Goal: Check status: Check status

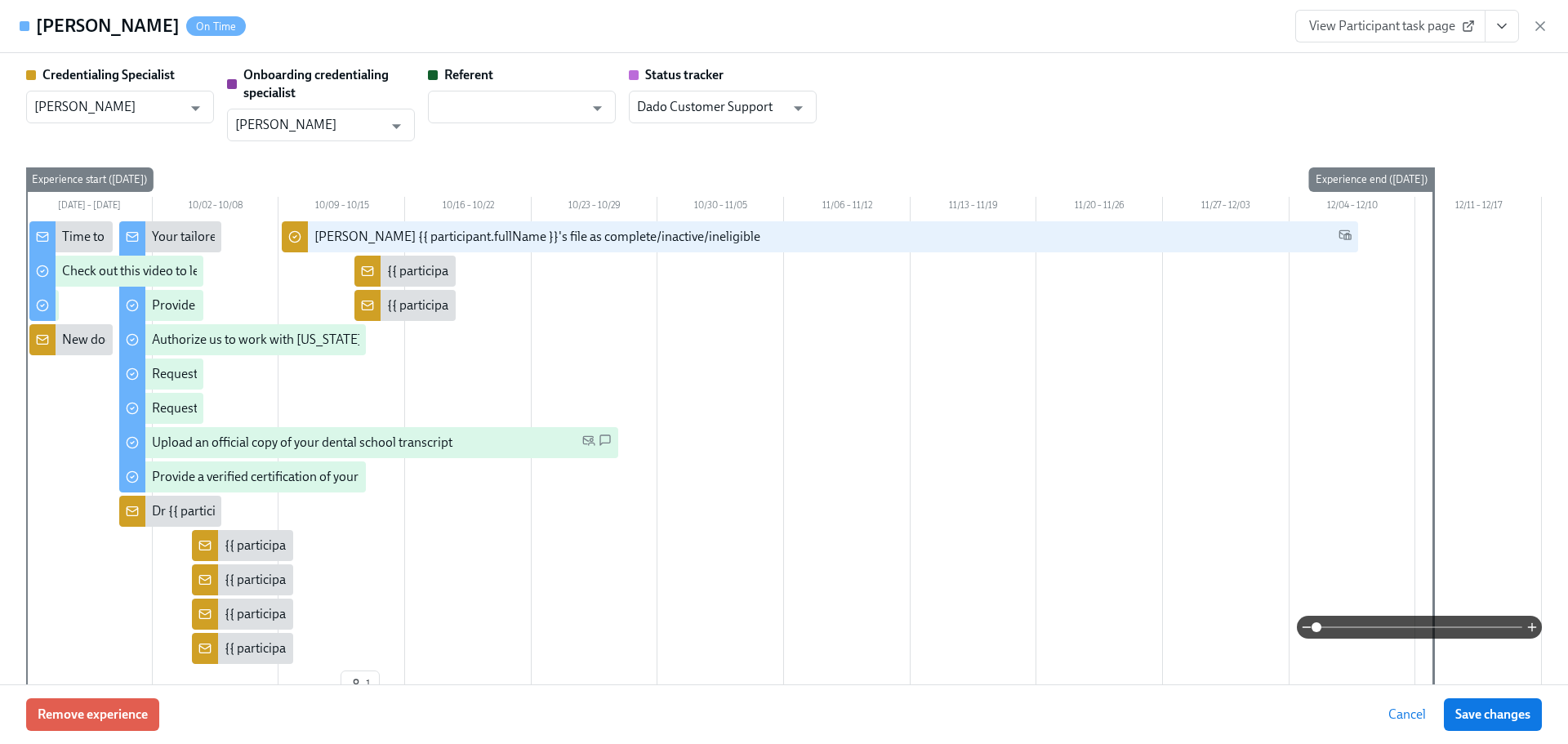
scroll to position [2939, 0]
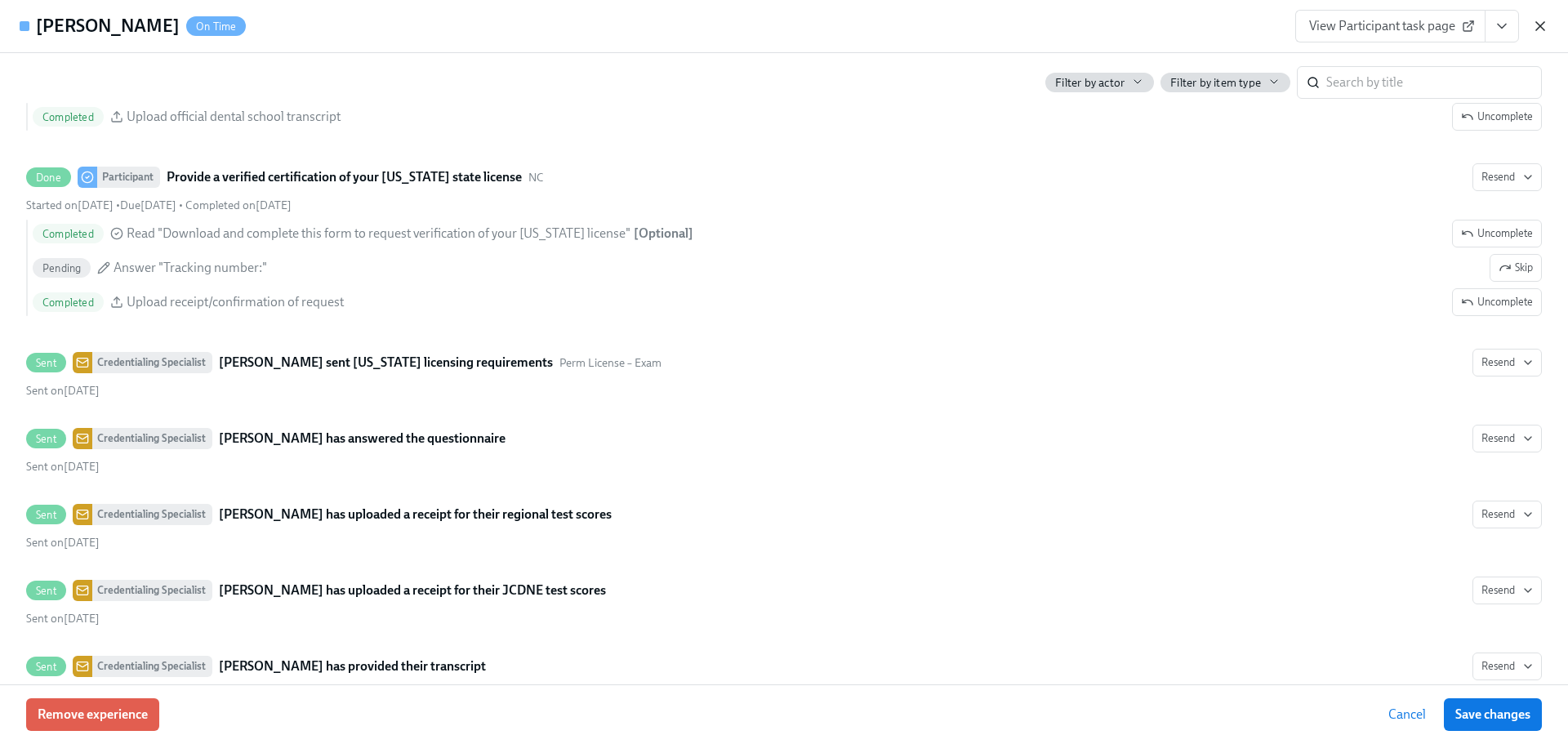
click at [1543, 27] on icon "button" at bounding box center [1540, 26] width 17 height 17
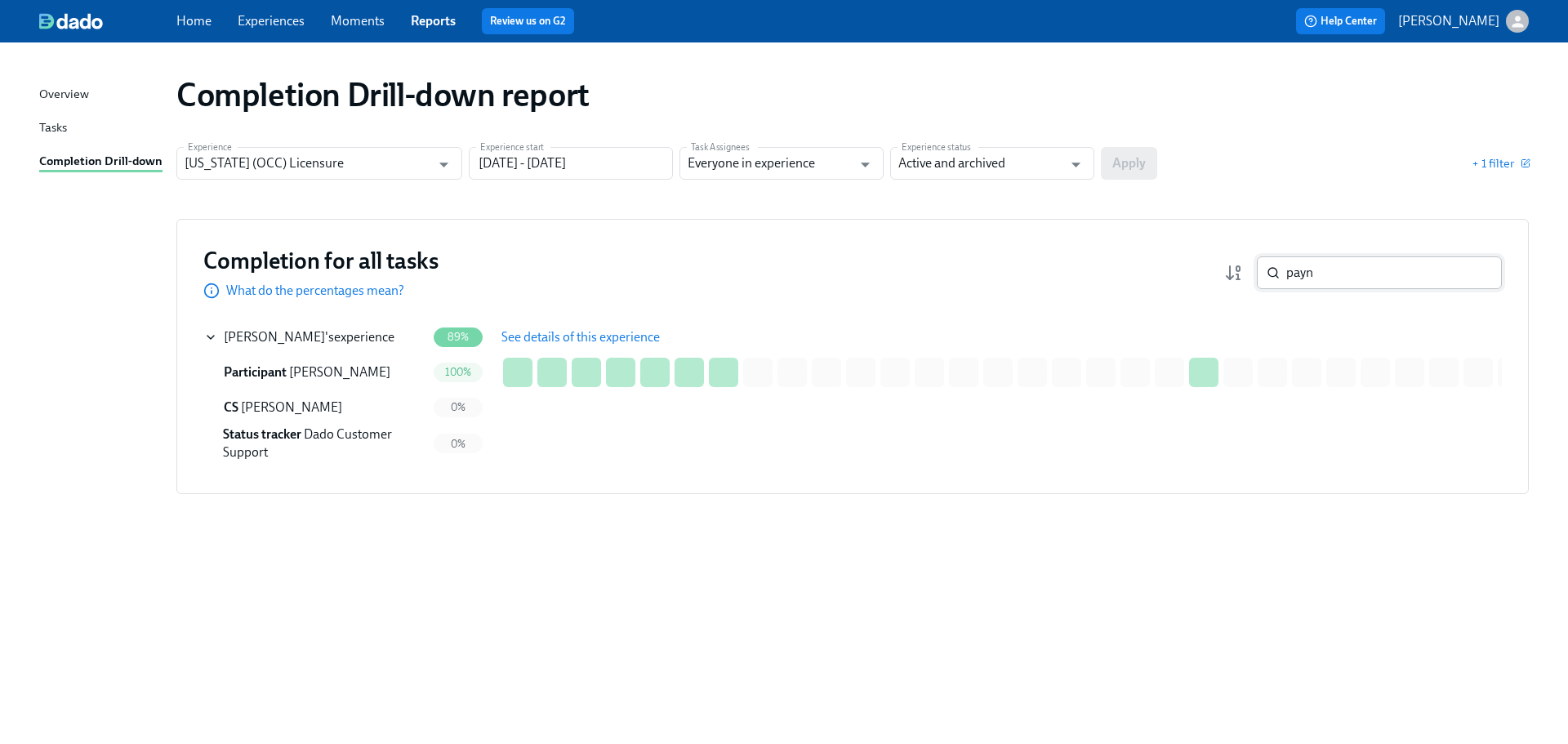
click at [1303, 278] on input "payn" at bounding box center [1394, 272] width 216 height 32
click at [1306, 278] on input "payn" at bounding box center [1394, 272] width 216 height 32
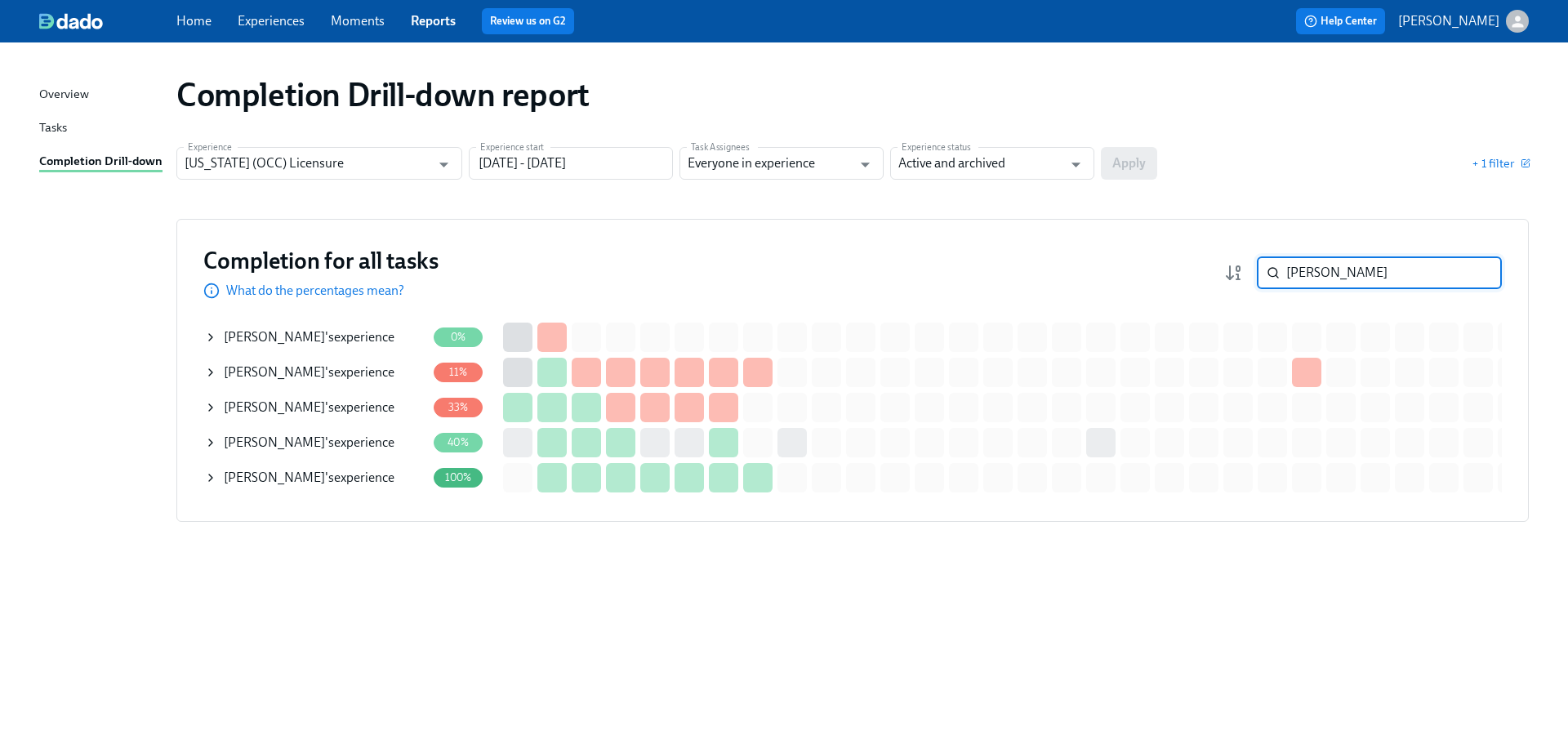
type input "[PERSON_NAME]"
click at [324, 439] on div "[PERSON_NAME] 's experience" at bounding box center [309, 441] width 170 height 18
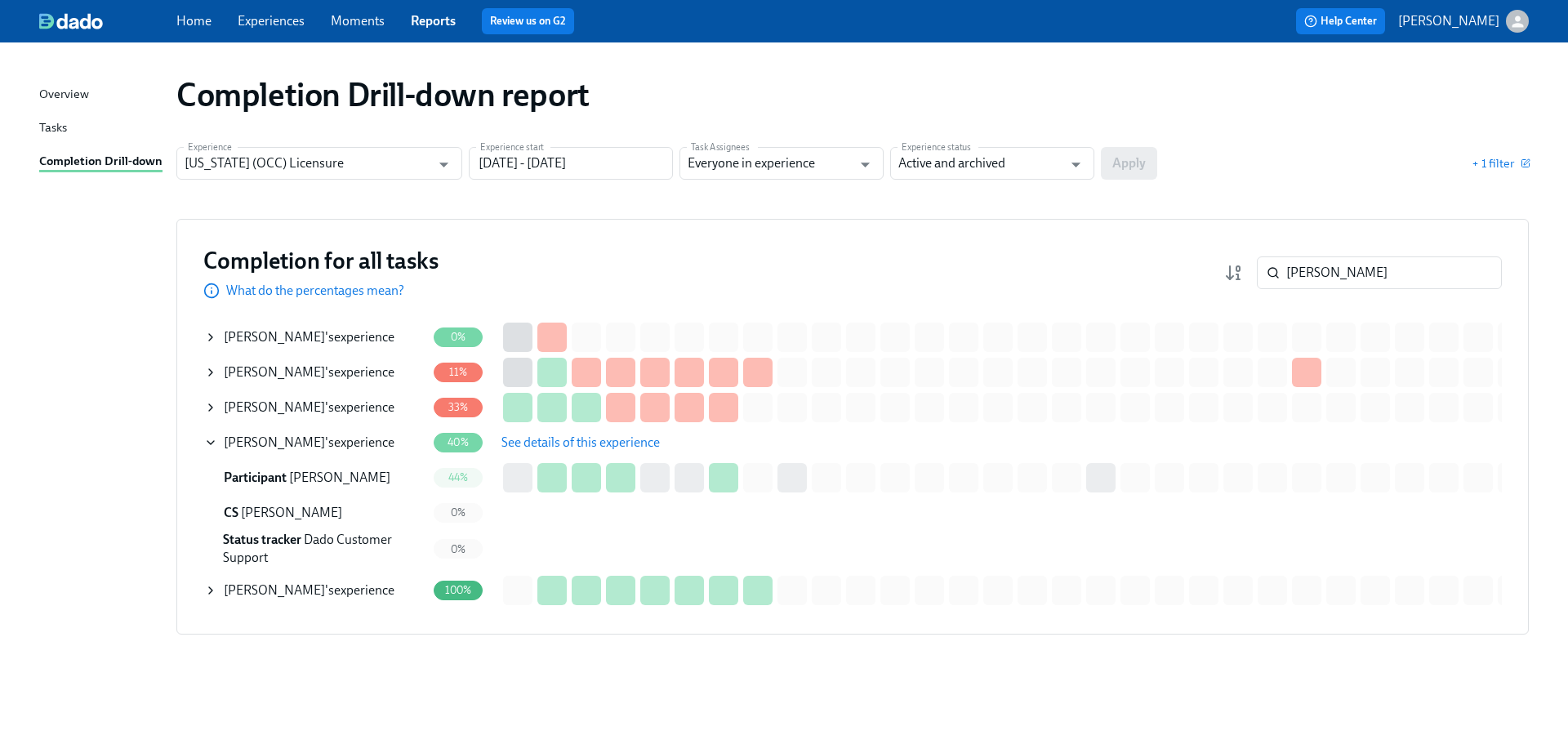
click at [558, 440] on span "See details of this experience" at bounding box center [580, 442] width 158 height 17
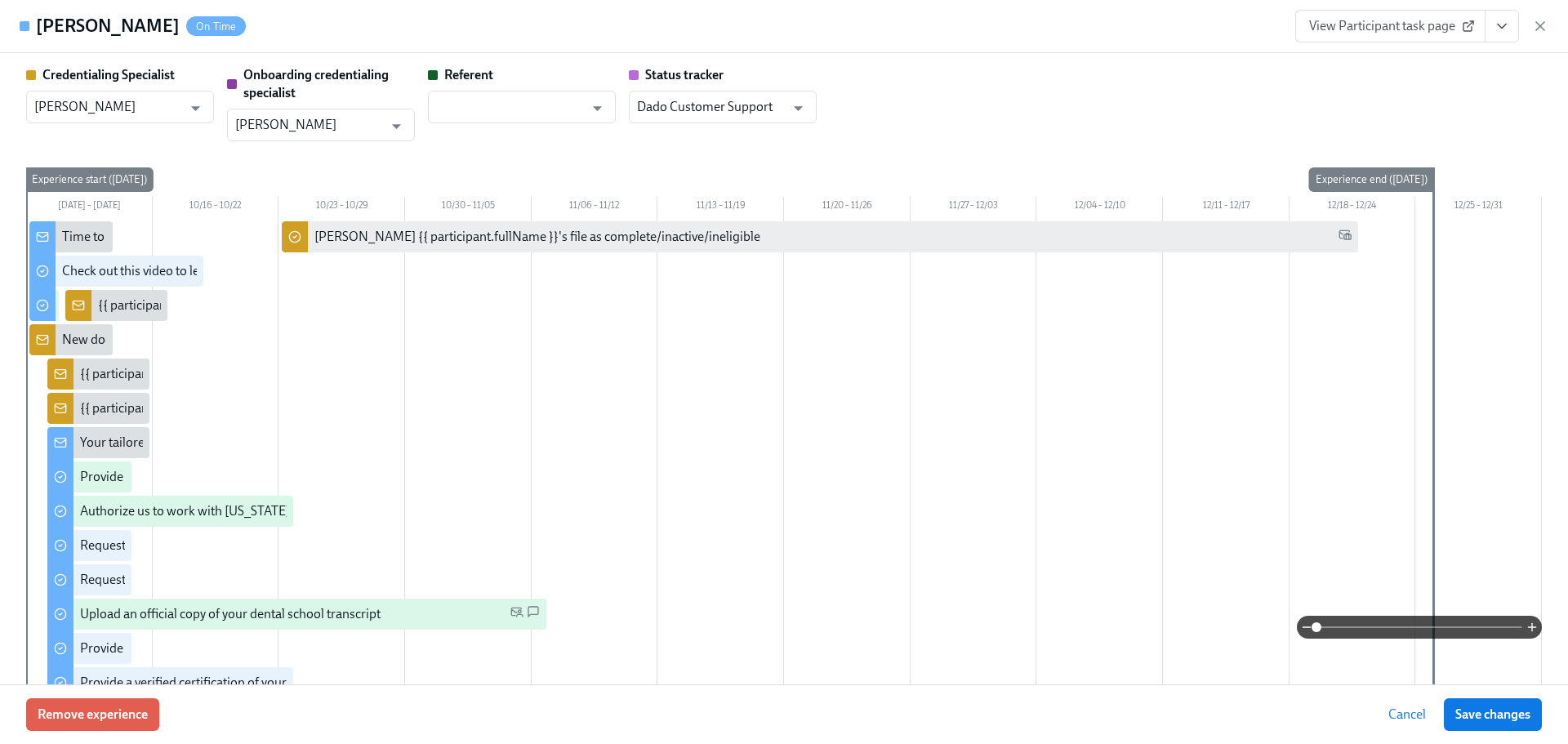
click at [1460, 31] on span "View Participant task page" at bounding box center [1390, 26] width 163 height 17
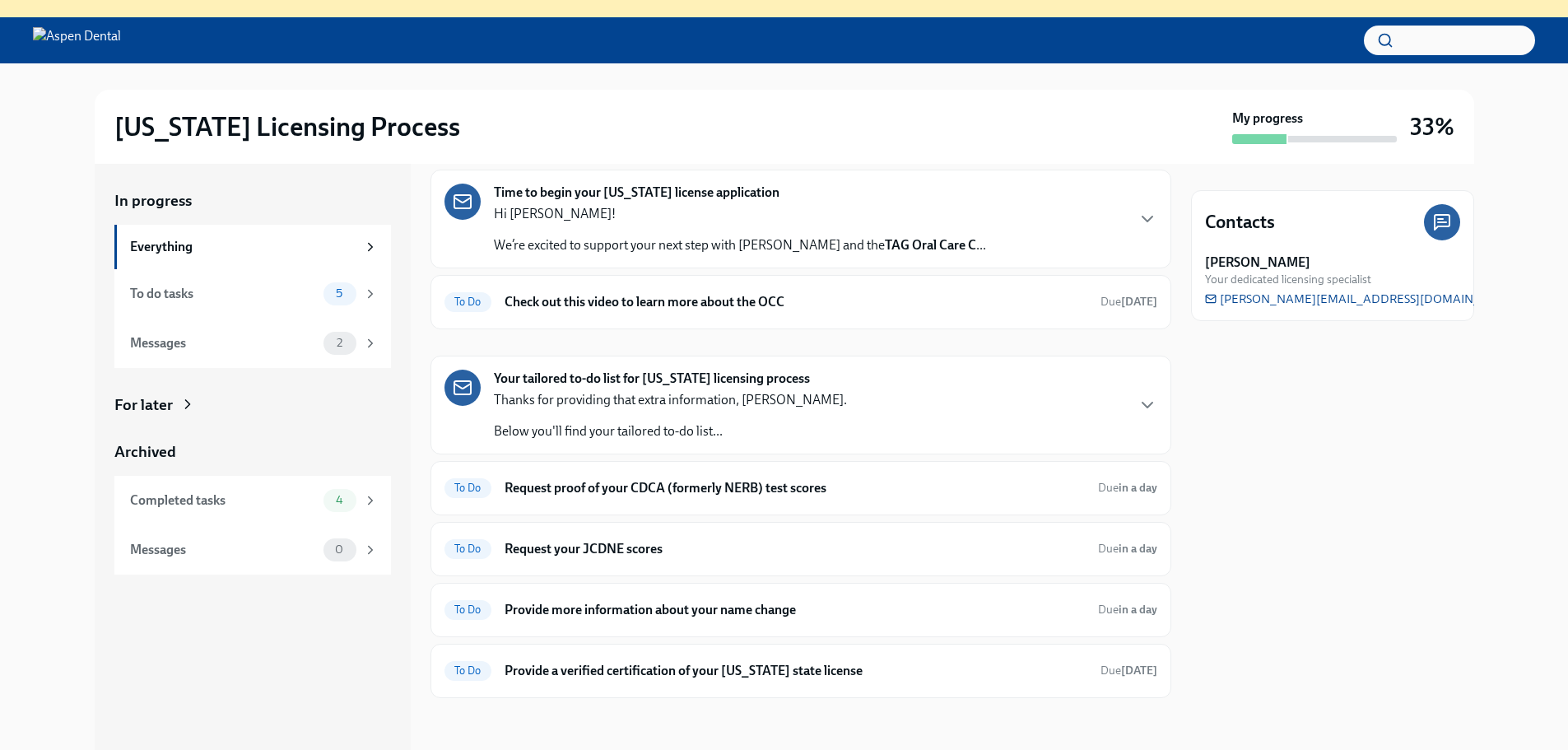
scroll to position [169, 0]
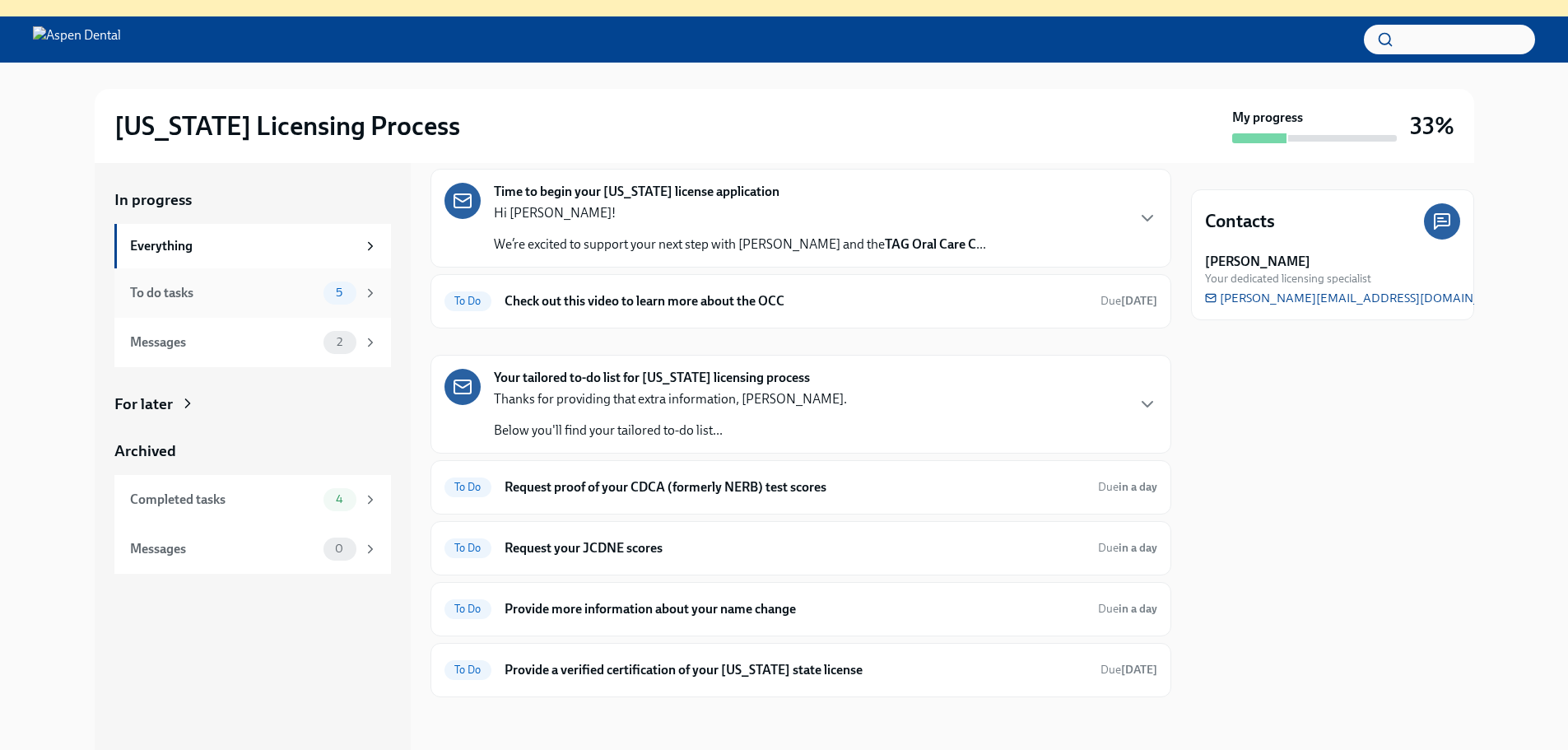
click at [219, 299] on div "To do tasks" at bounding box center [223, 292] width 187 height 18
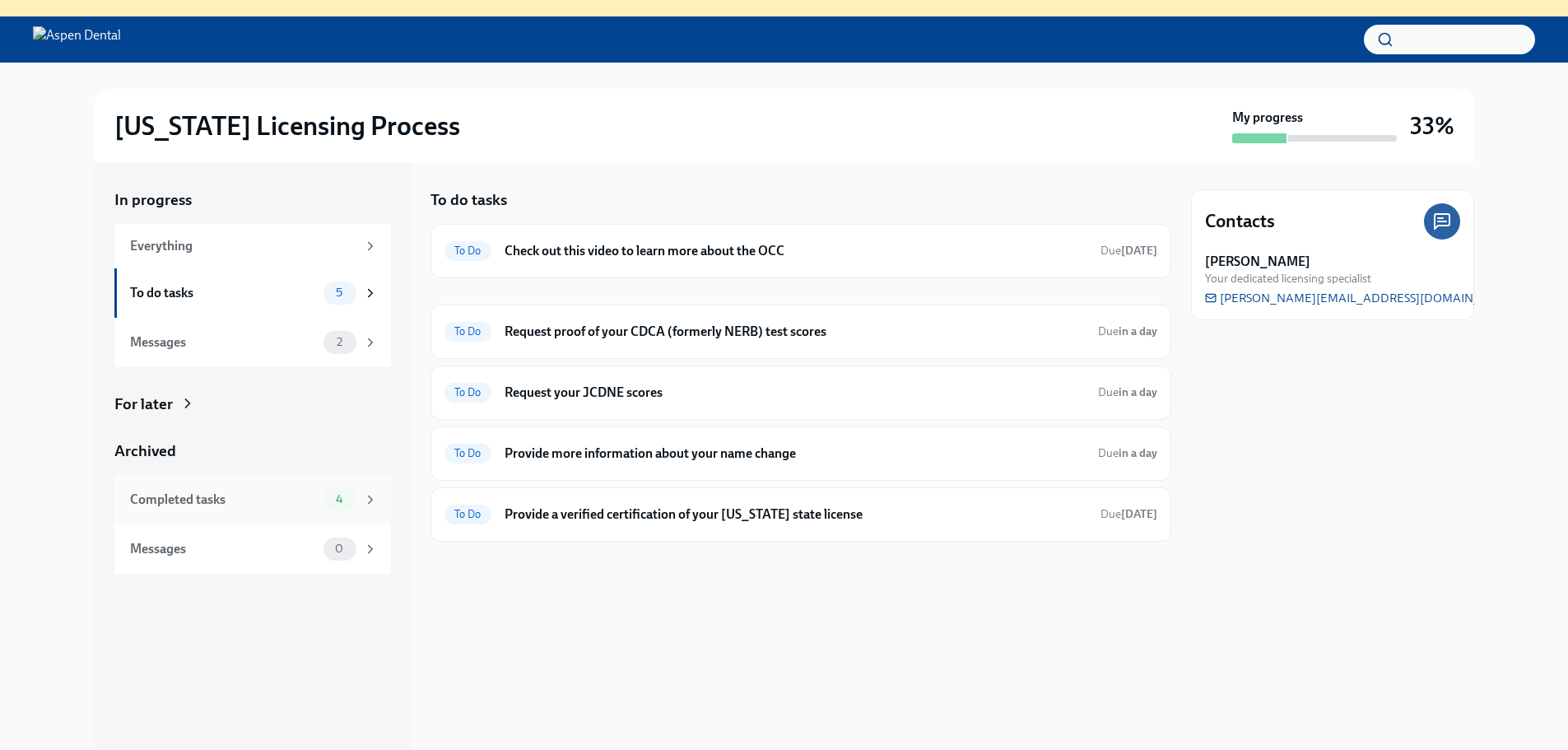
click at [229, 501] on div "Completed tasks" at bounding box center [223, 499] width 187 height 18
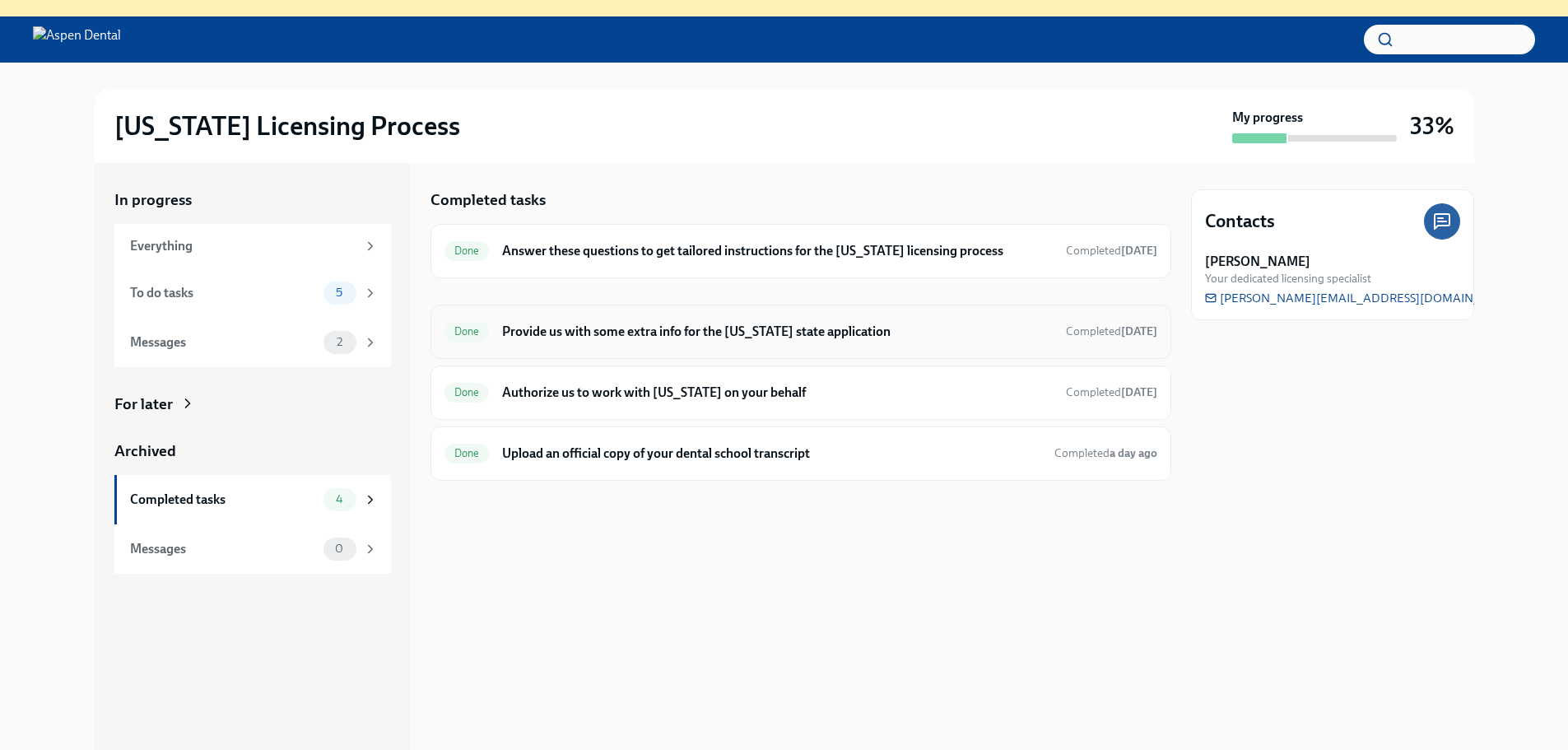
click at [642, 325] on h6 "Provide us with some extra info for the [US_STATE] state application" at bounding box center [776, 331] width 549 height 18
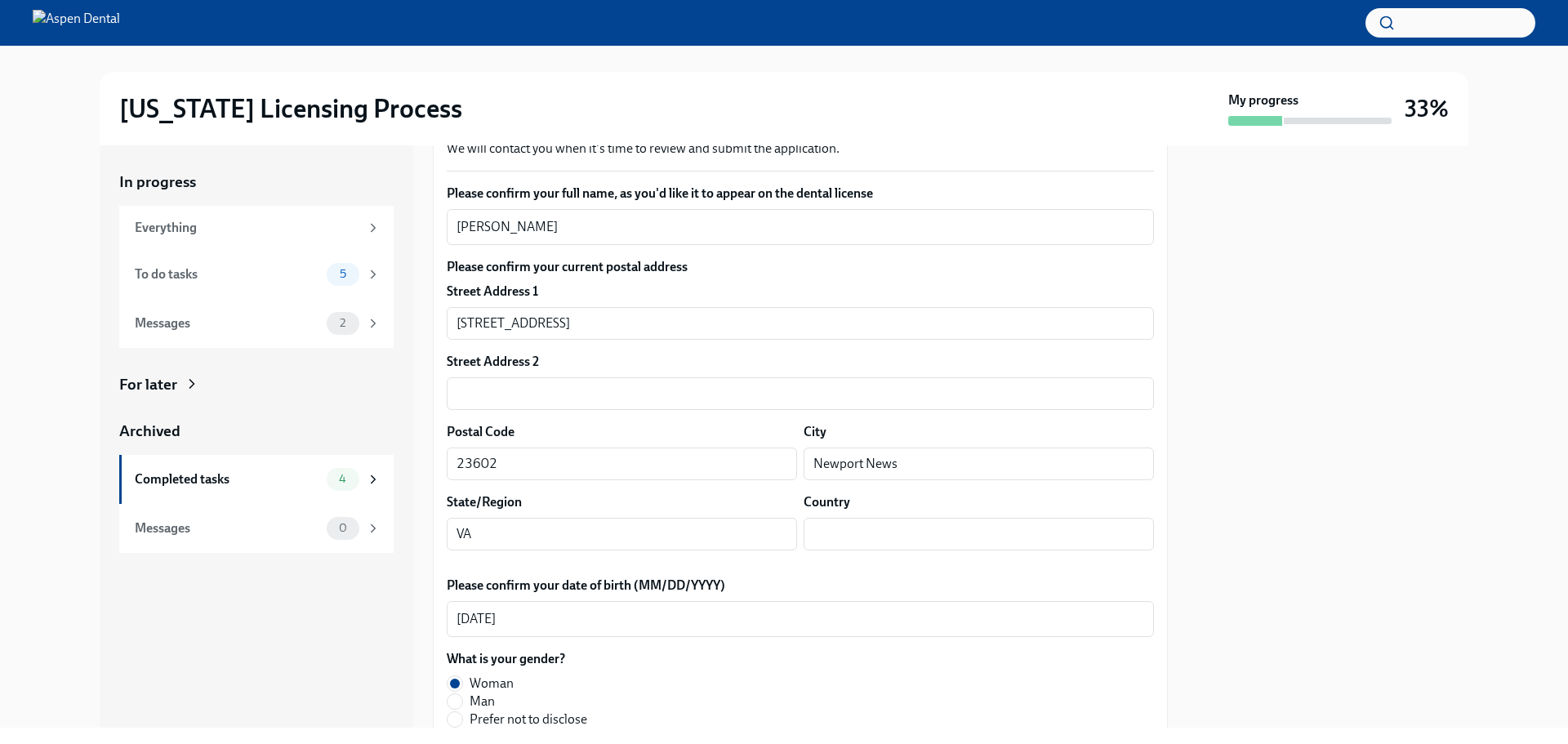
scroll to position [408, 0]
